Goal: Find specific page/section: Find specific page/section

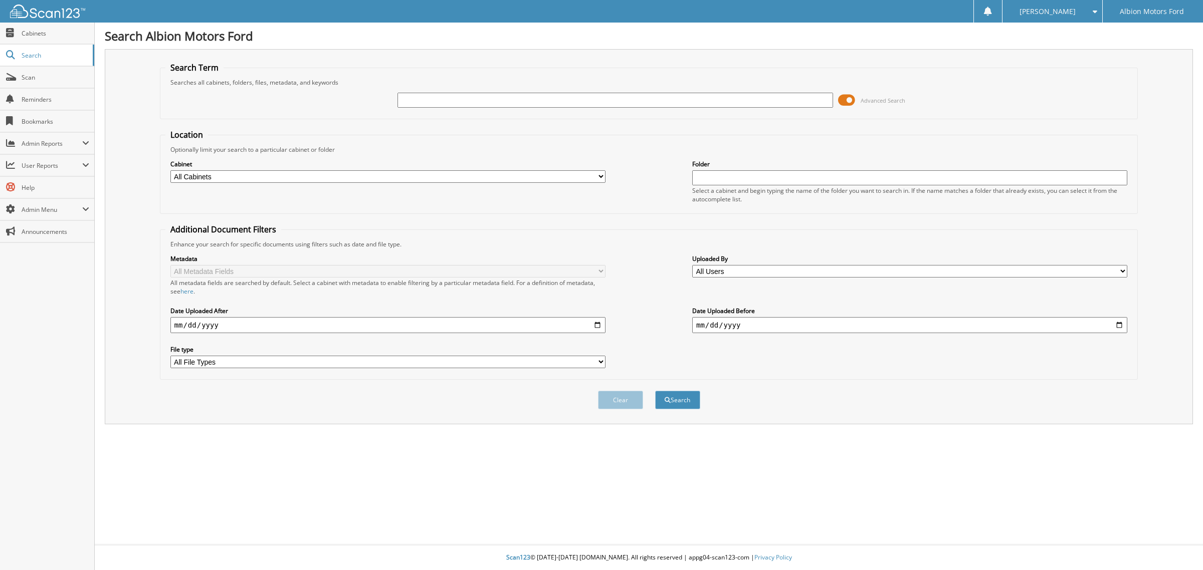
click at [447, 101] on input "text" at bounding box center [615, 100] width 435 height 15
type input "50553"
click at [655, 391] on button "Search" at bounding box center [677, 400] width 45 height 19
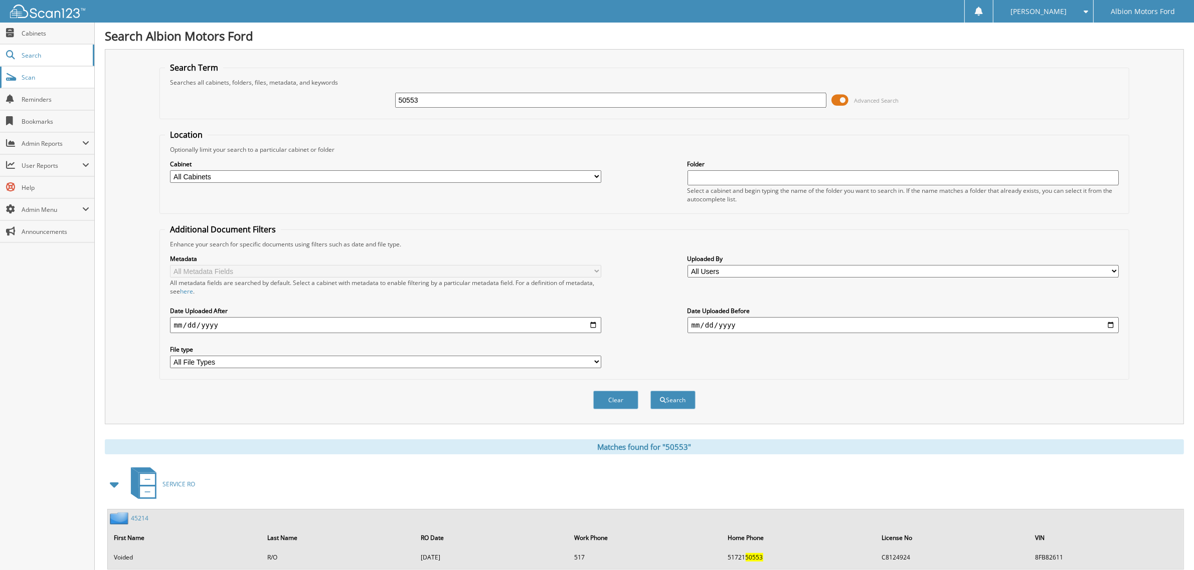
click at [28, 78] on span "Scan" at bounding box center [56, 77] width 68 height 9
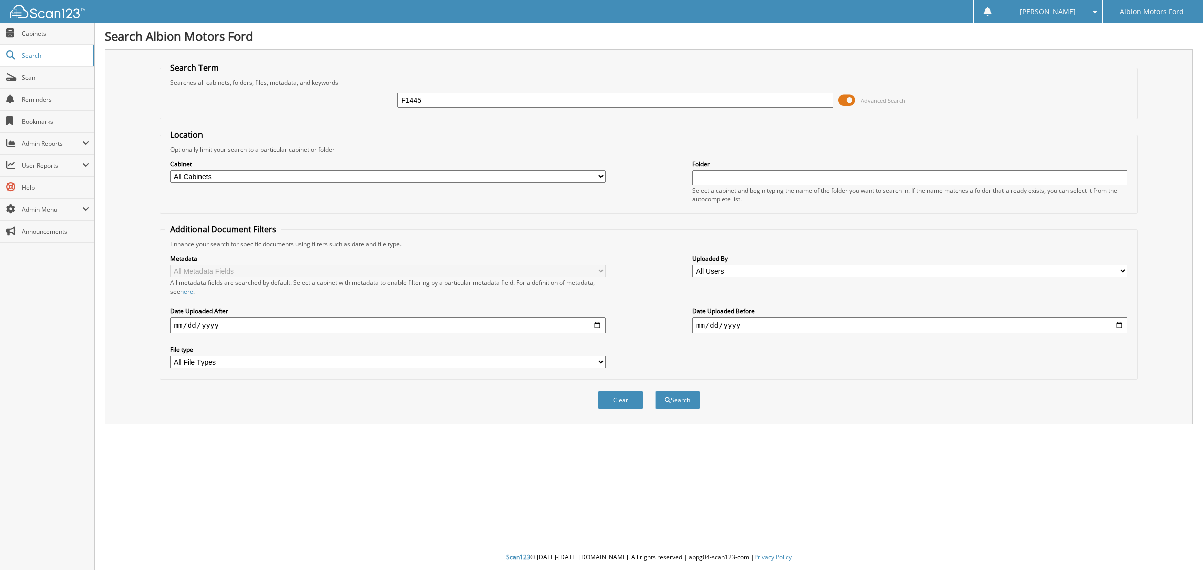
type input "F1445"
click at [655, 391] on button "Search" at bounding box center [677, 400] width 45 height 19
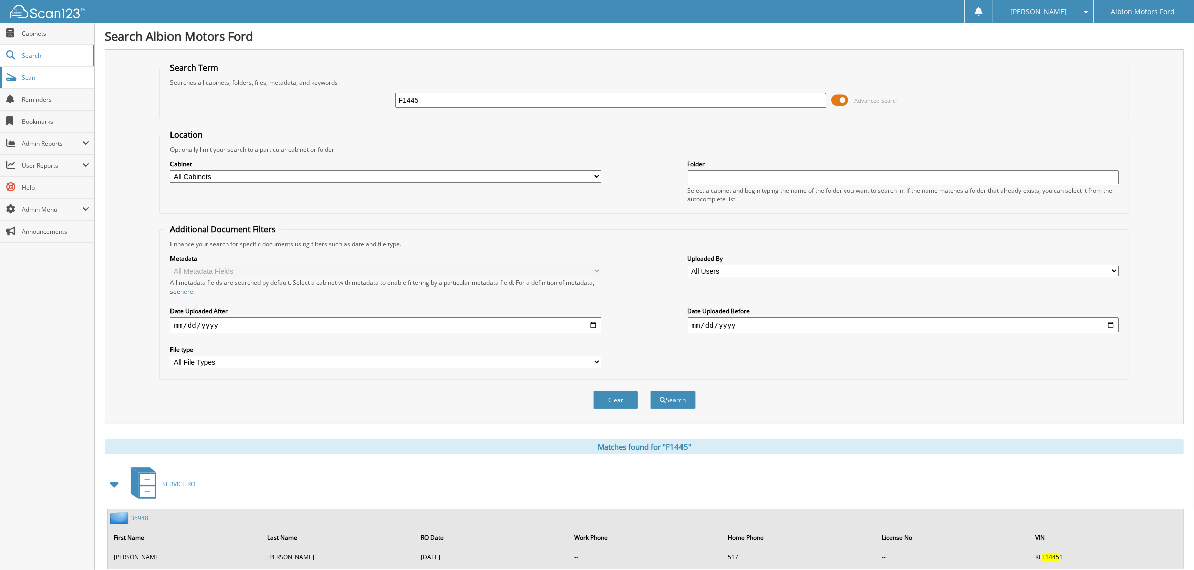
click at [30, 77] on span "Scan" at bounding box center [56, 77] width 68 height 9
